Goal: Task Accomplishment & Management: Use online tool/utility

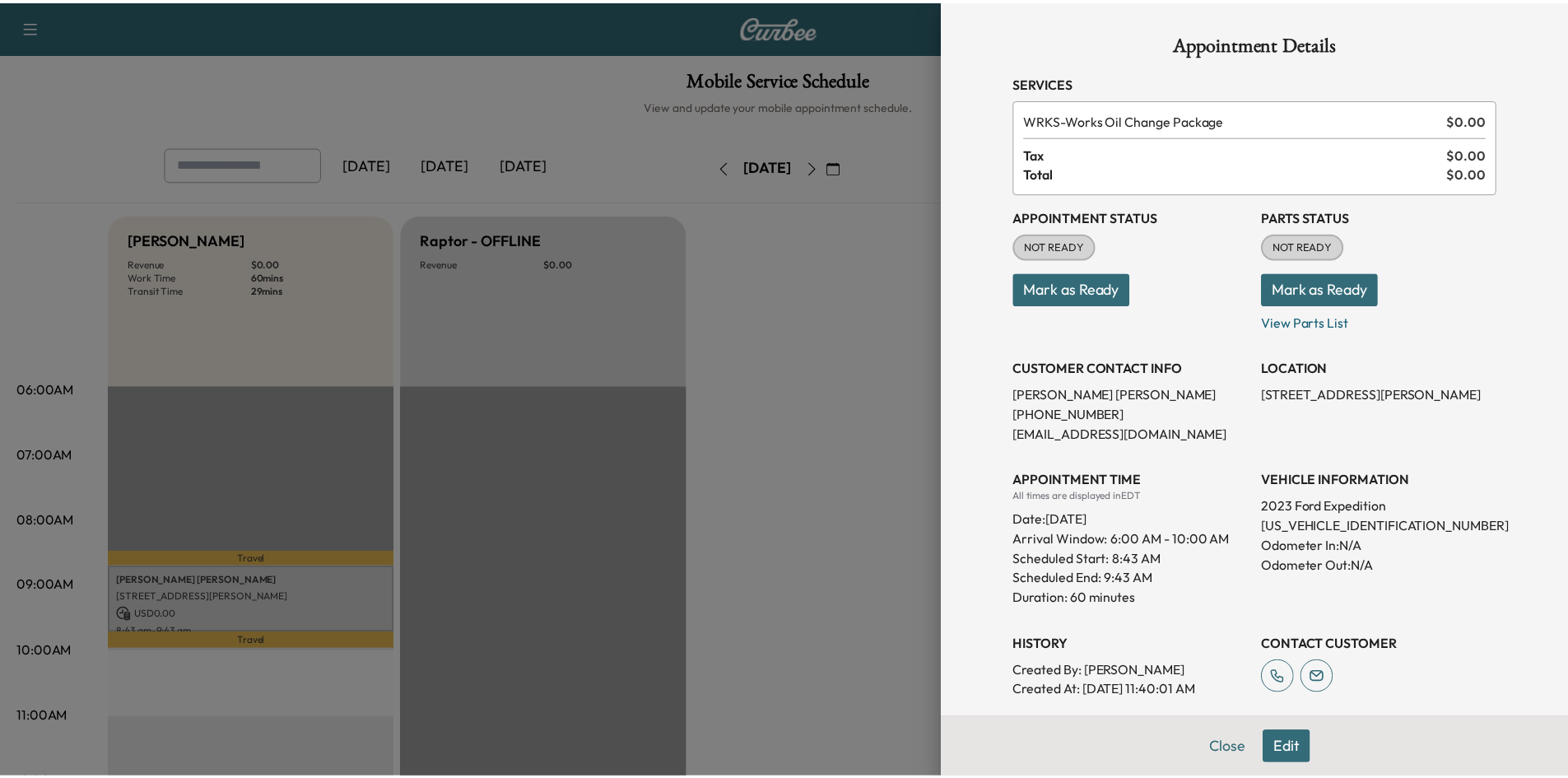
scroll to position [494, 0]
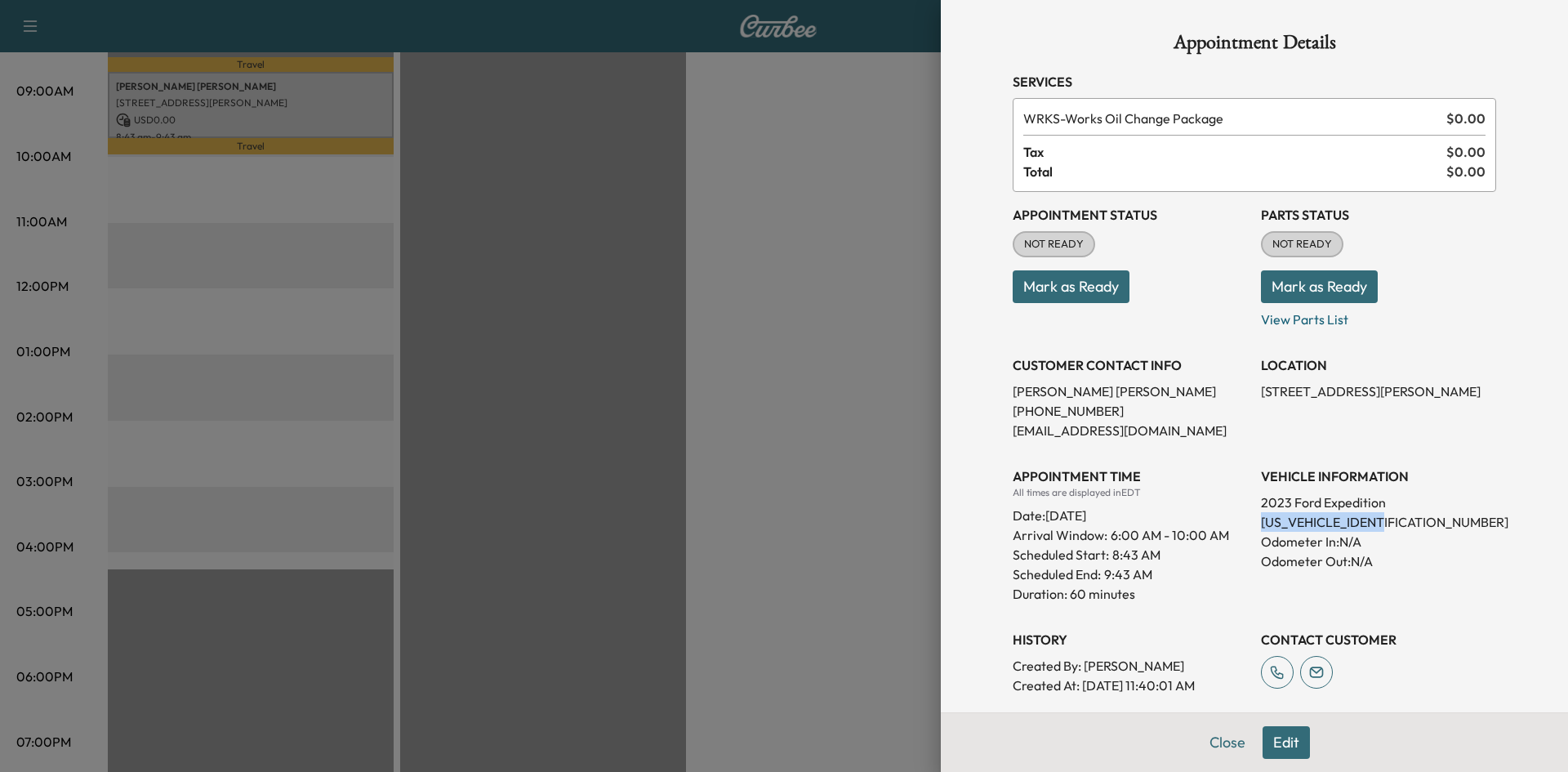
click at [1228, 737] on button "Close" at bounding box center [1228, 742] width 57 height 33
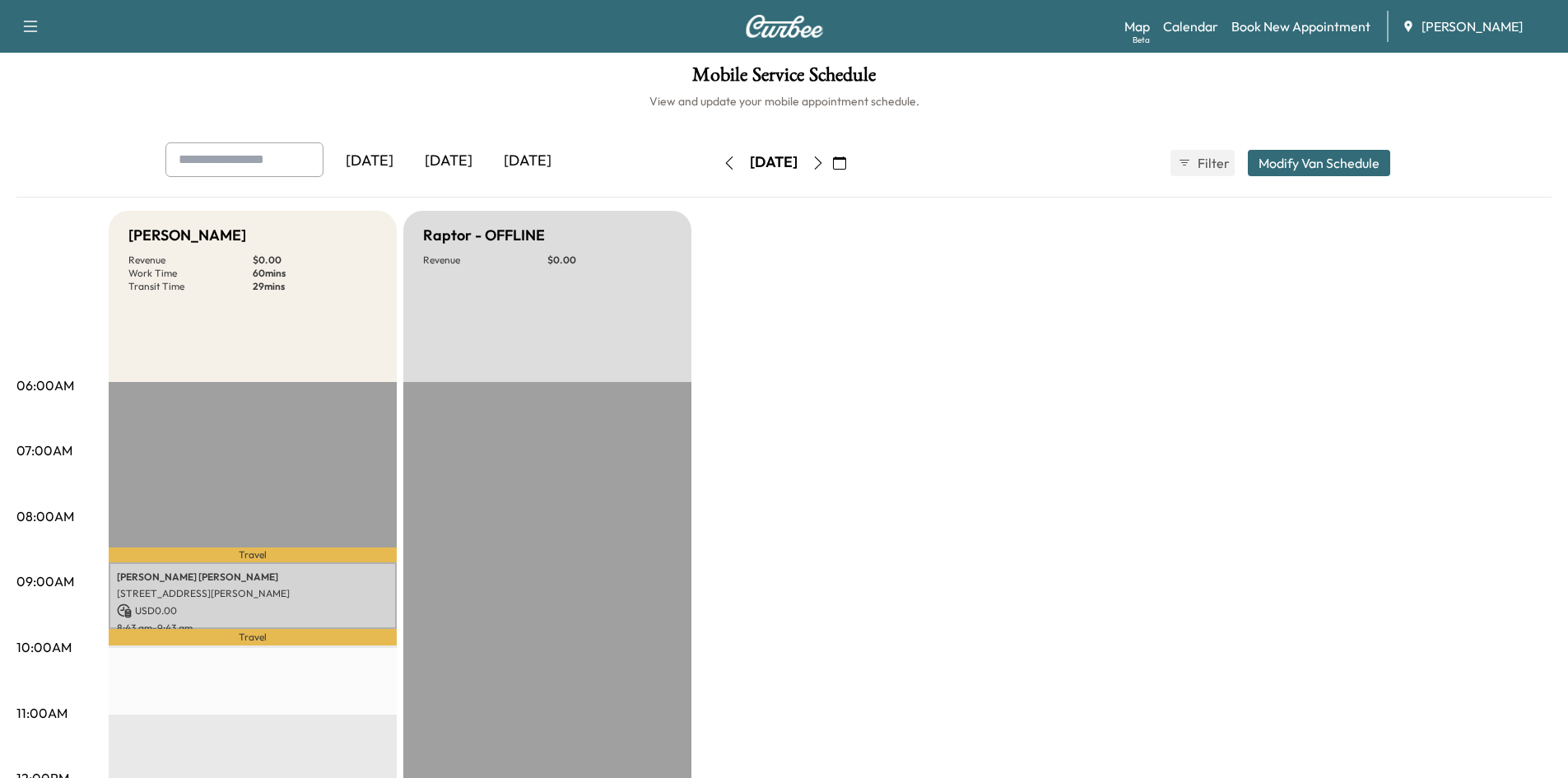
scroll to position [0, 0]
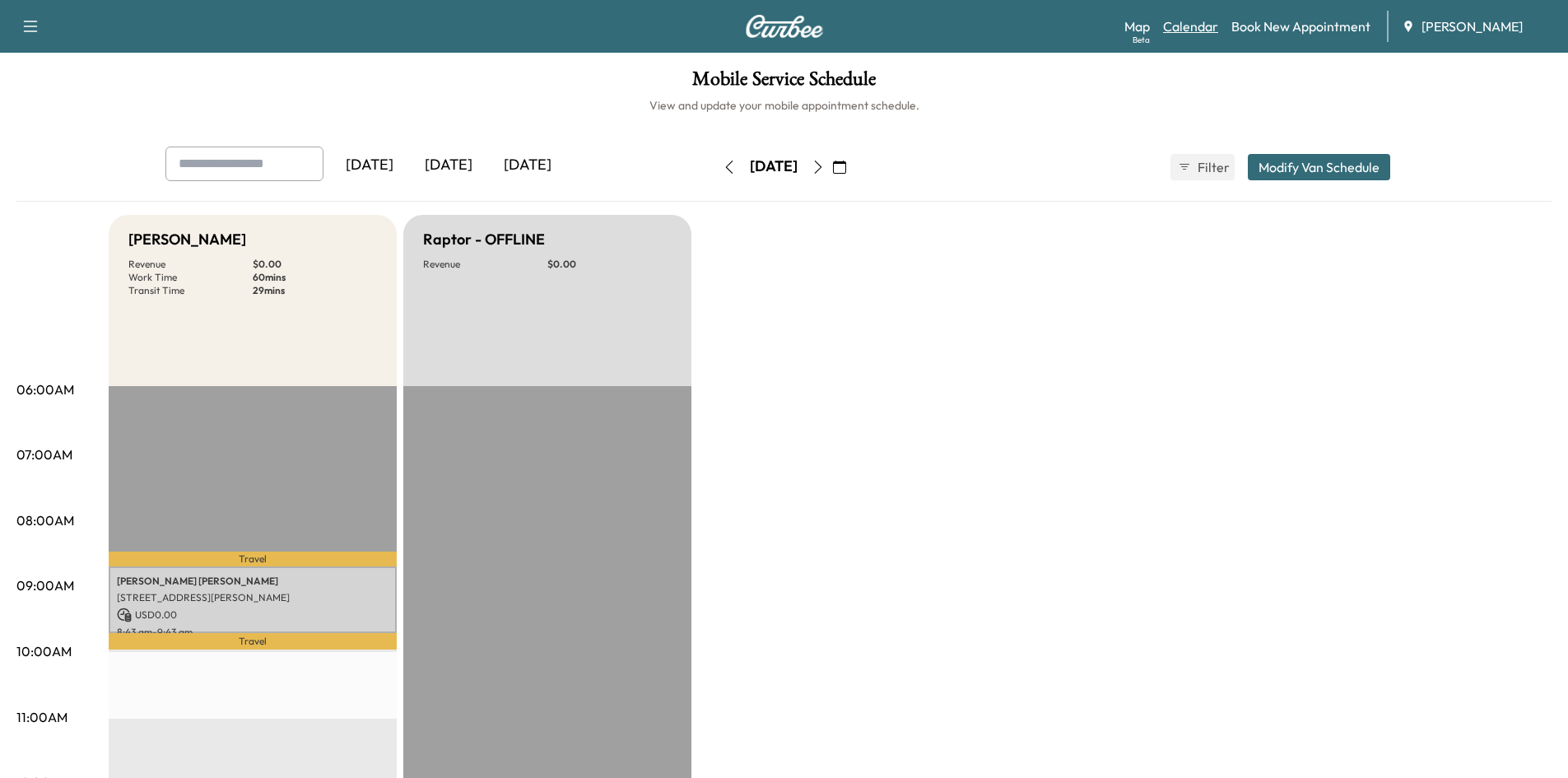
click at [1201, 33] on link "Calendar" at bounding box center [1190, 26] width 55 height 20
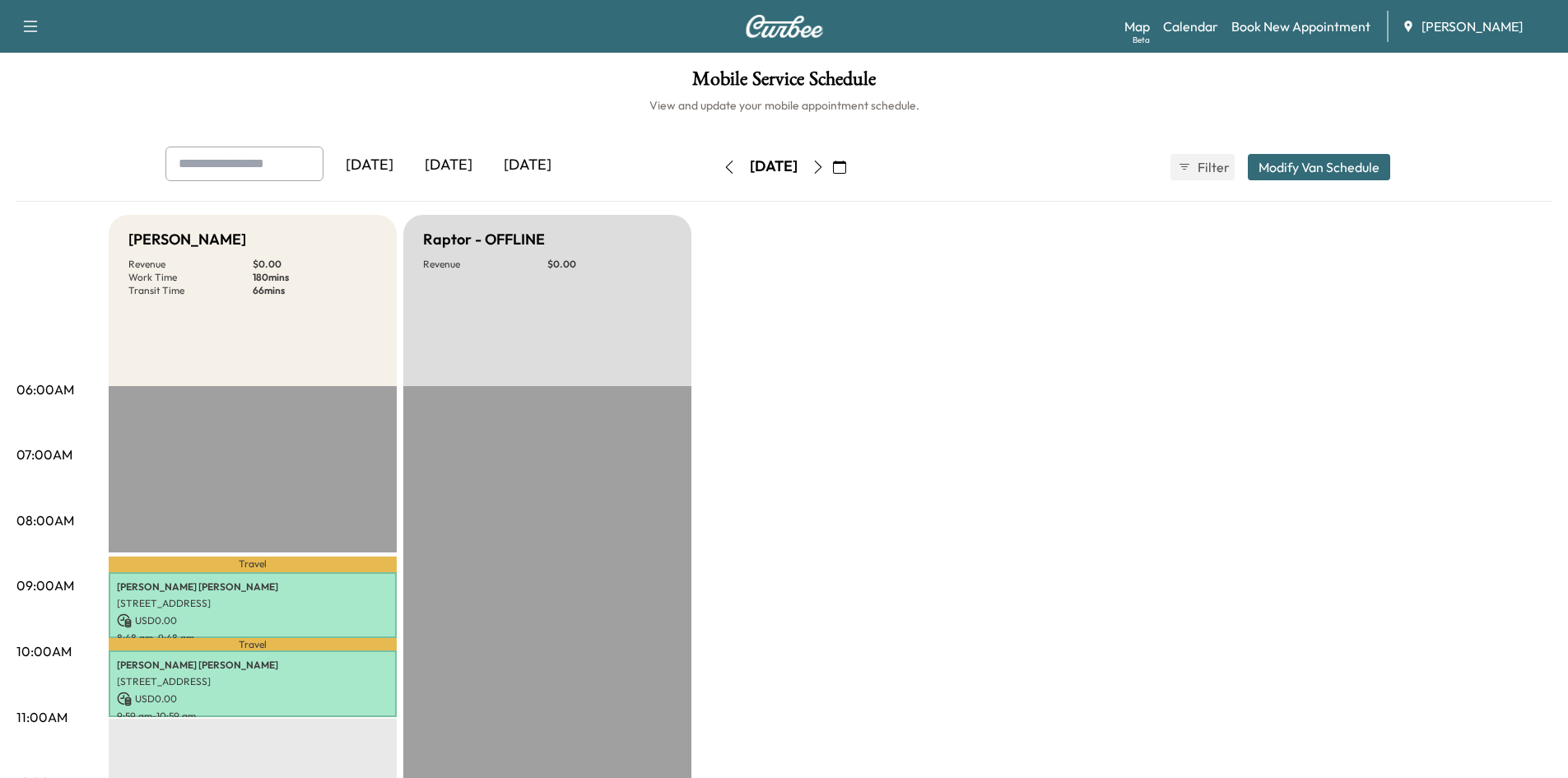
click at [846, 172] on icon "button" at bounding box center [839, 166] width 13 height 13
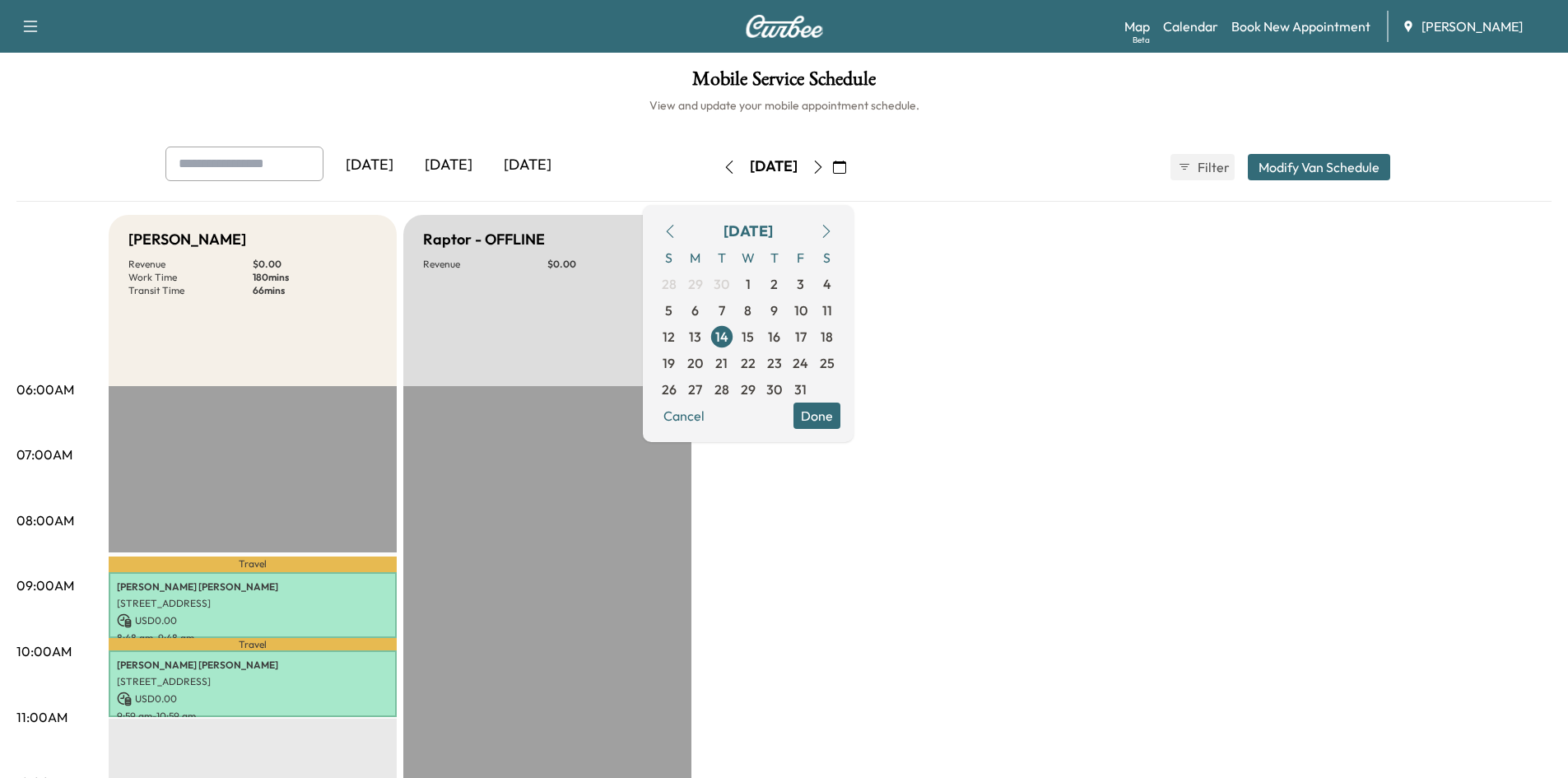
click at [824, 164] on icon "button" at bounding box center [818, 166] width 13 height 13
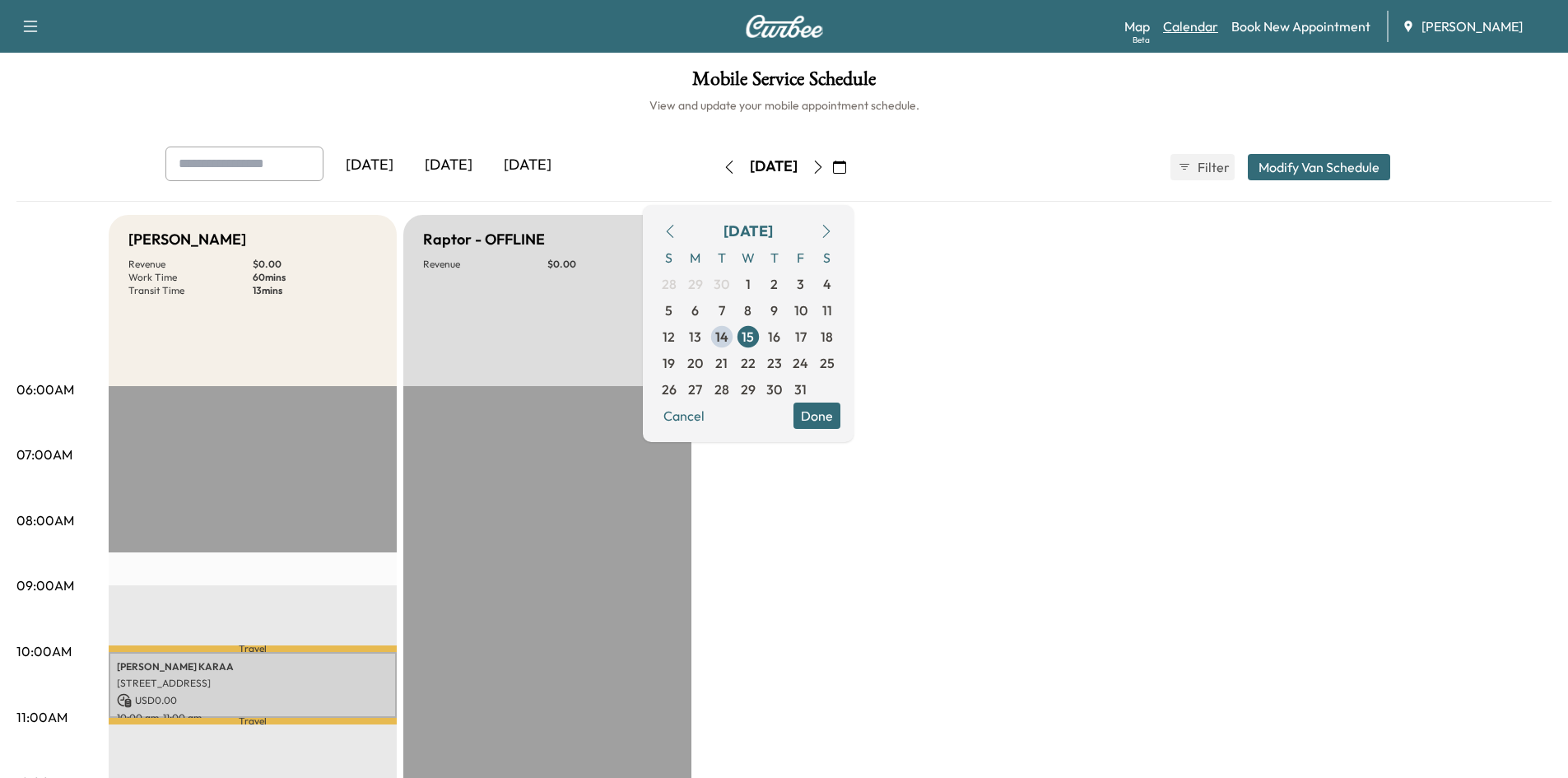
click at [1196, 34] on link "Calendar" at bounding box center [1190, 26] width 55 height 20
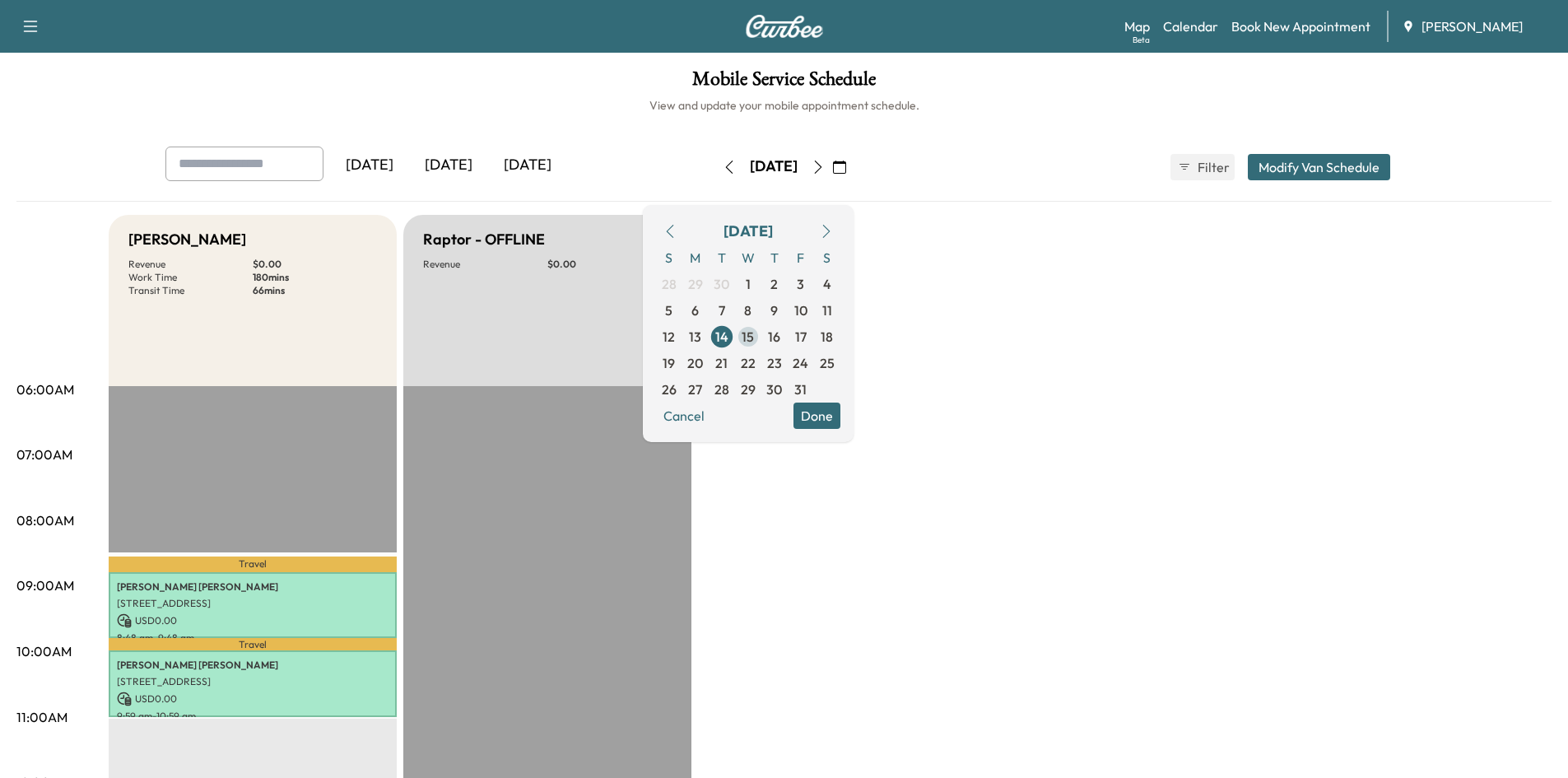
click at [754, 337] on span "15" at bounding box center [748, 337] width 12 height 20
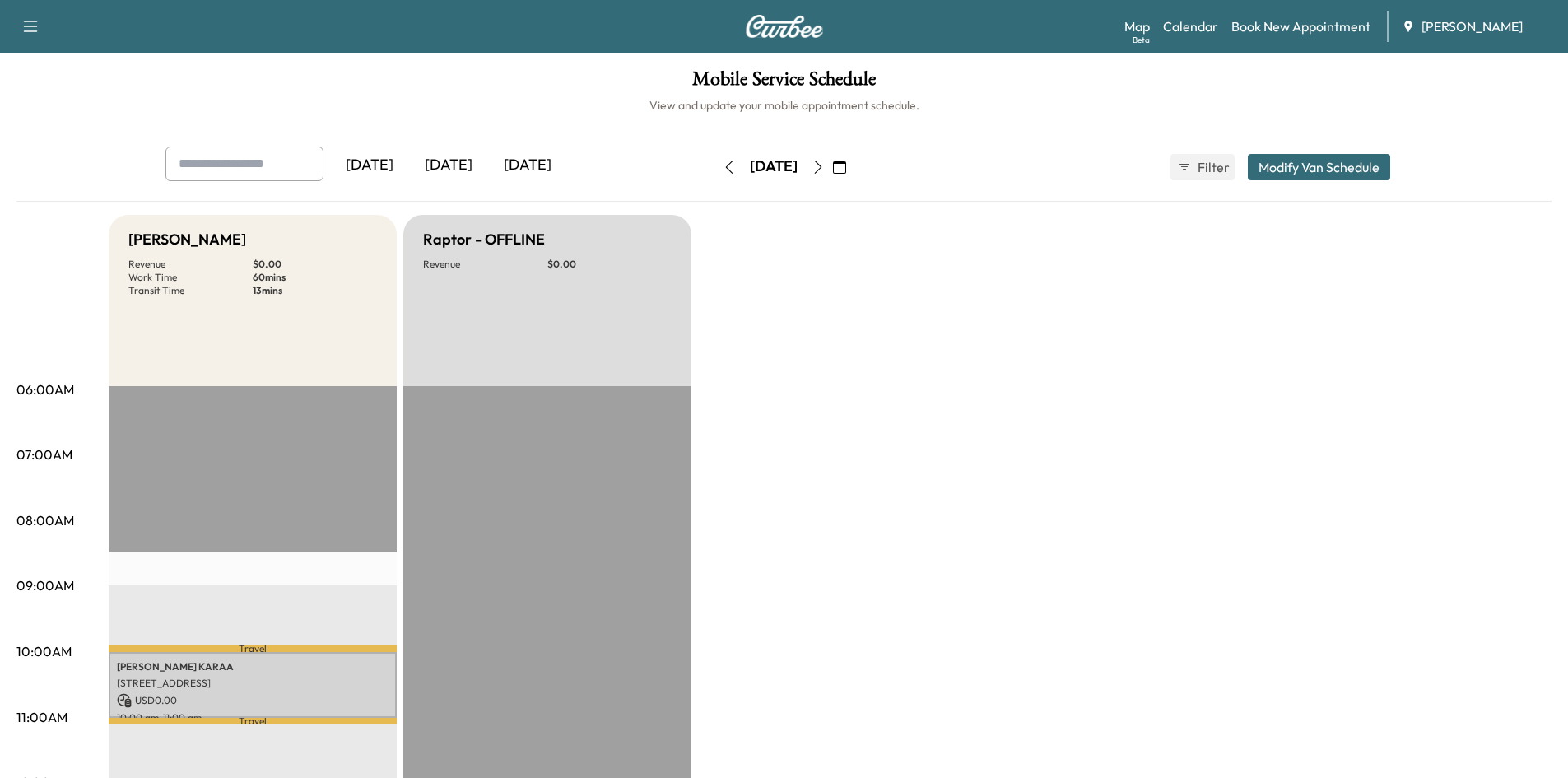
click at [530, 164] on div "[DATE]" at bounding box center [527, 165] width 79 height 37
